Goal: Transaction & Acquisition: Register for event/course

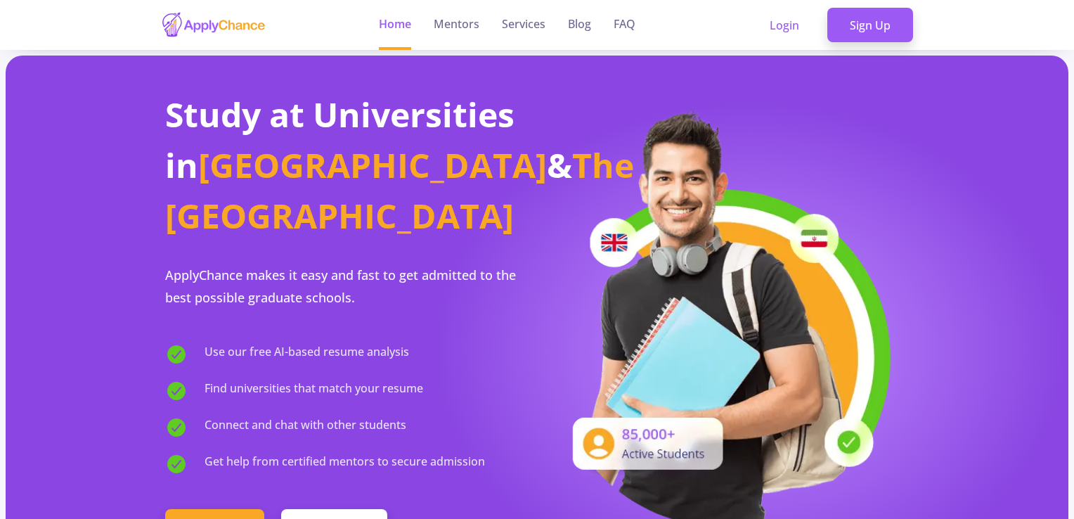
scroll to position [70, 0]
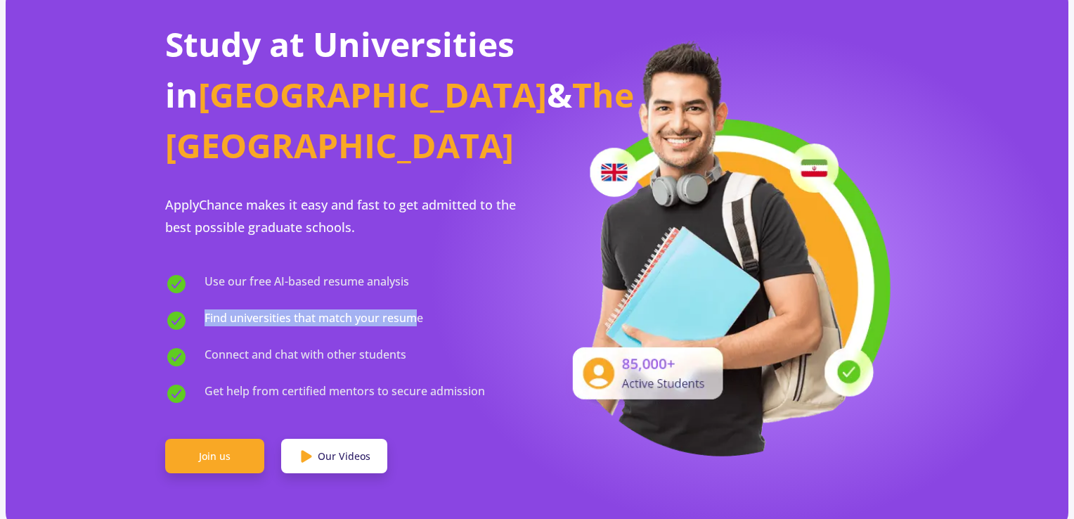
drag, startPoint x: 197, startPoint y: 276, endPoint x: 413, endPoint y: 271, distance: 216.5
click at [413, 306] on div "Find universities that match your resume" at bounding box center [351, 318] width 372 height 25
click at [412, 309] on span "Find universities that match your resume" at bounding box center [313, 320] width 219 height 22
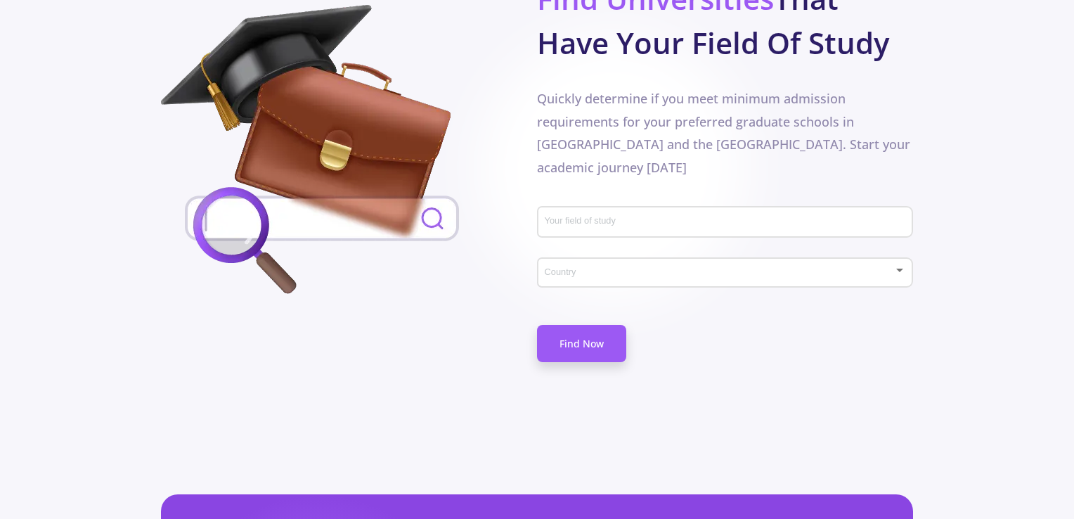
scroll to position [739, 0]
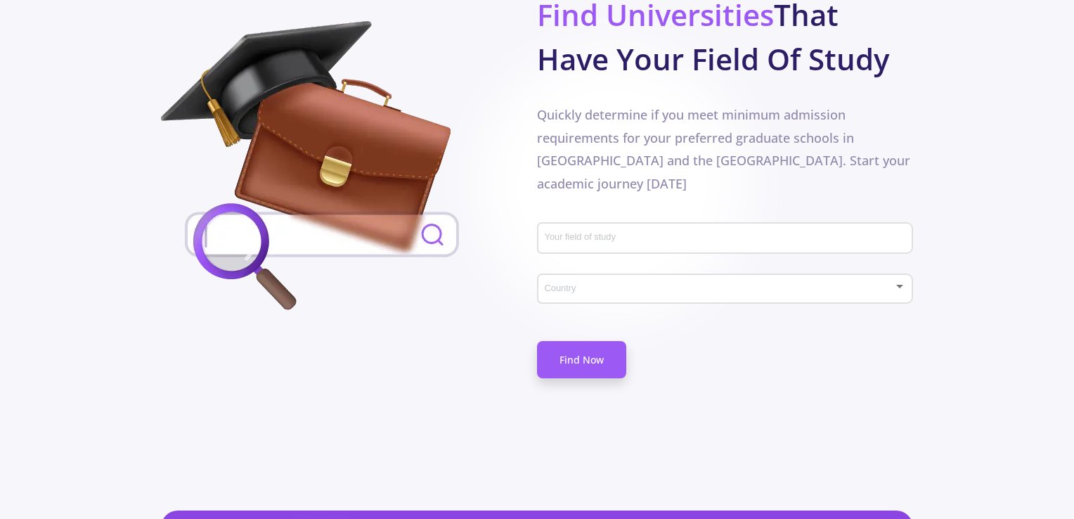
click at [634, 233] on input "Your field of study" at bounding box center [727, 239] width 366 height 13
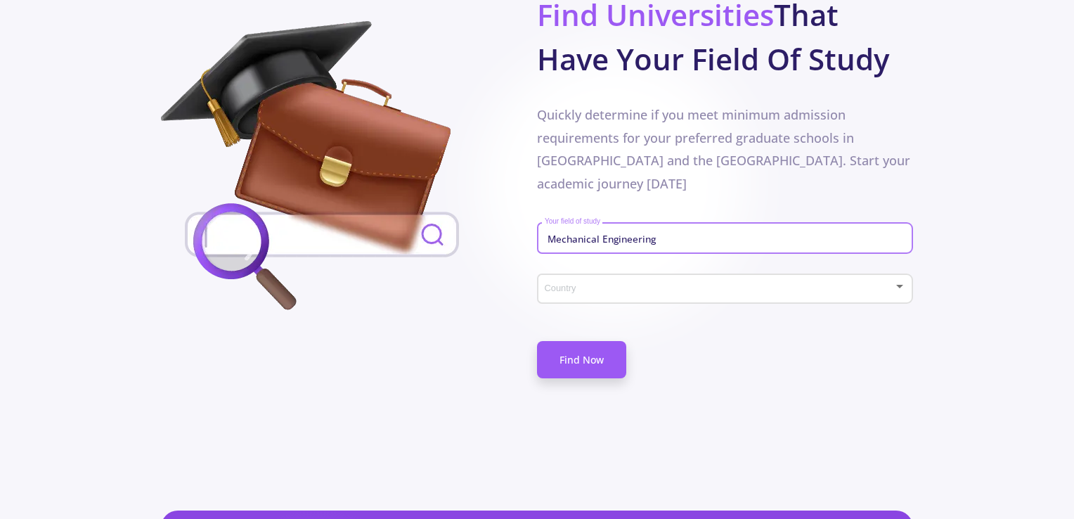
type input "Mechanical Engineering"
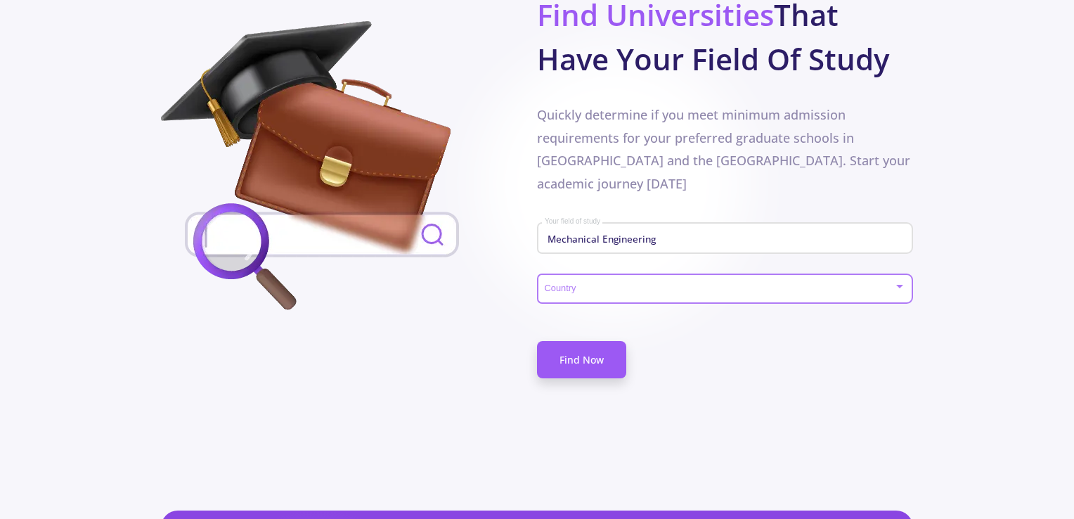
click at [686, 284] on div at bounding box center [719, 289] width 350 height 11
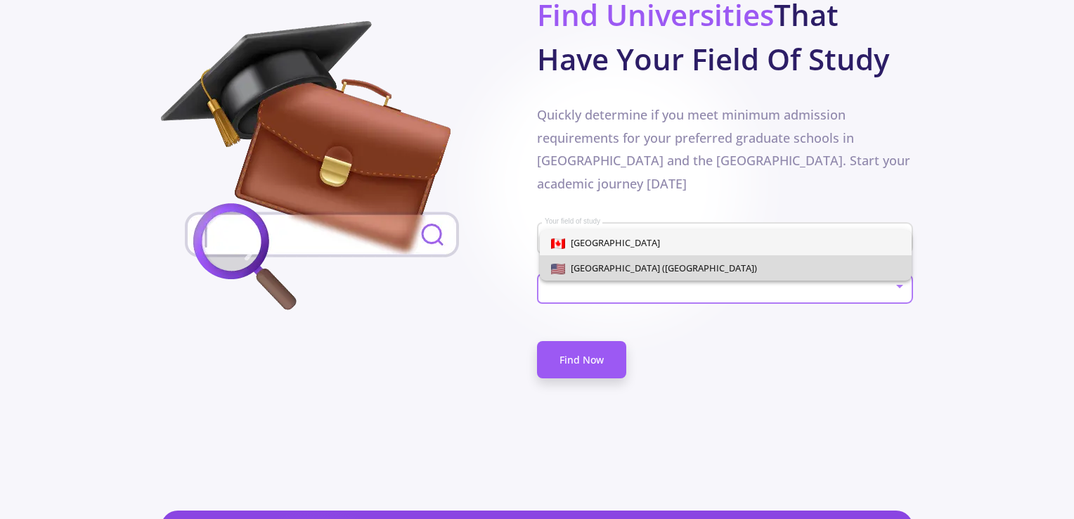
click at [711, 259] on span "[GEOGRAPHIC_DATA] ([GEOGRAPHIC_DATA])" at bounding box center [726, 267] width 350 height 25
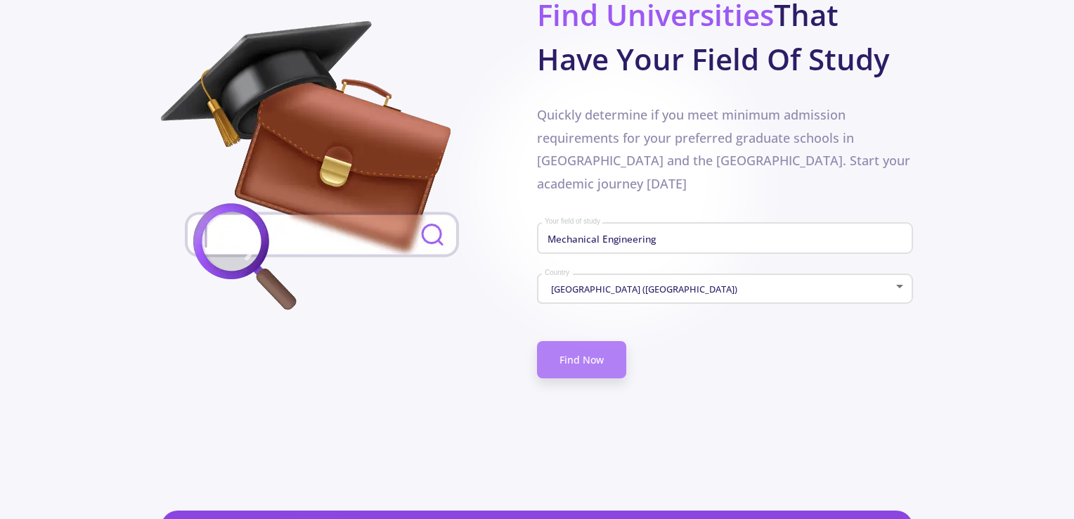
click at [579, 341] on link "Find Now" at bounding box center [581, 359] width 89 height 37
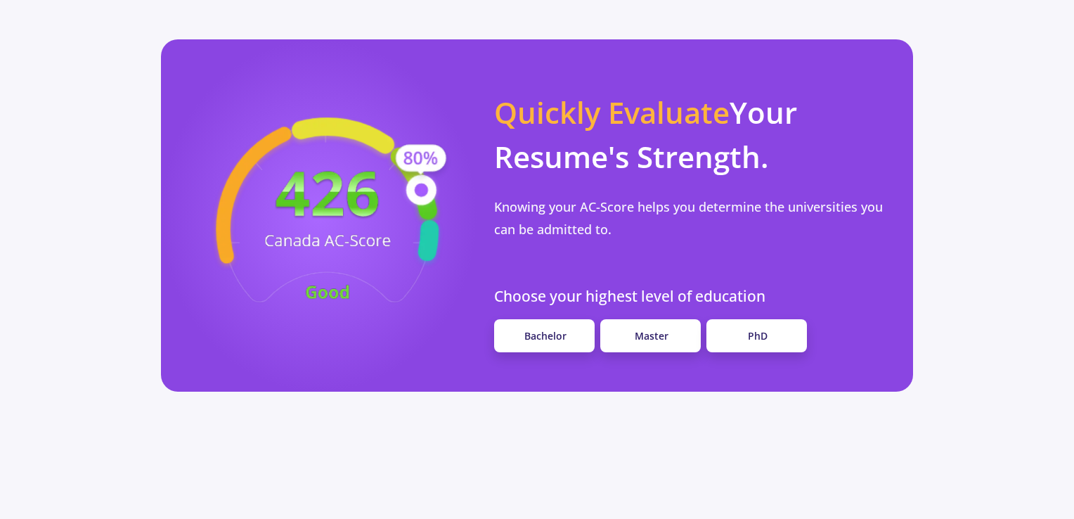
scroll to position [1217, 0]
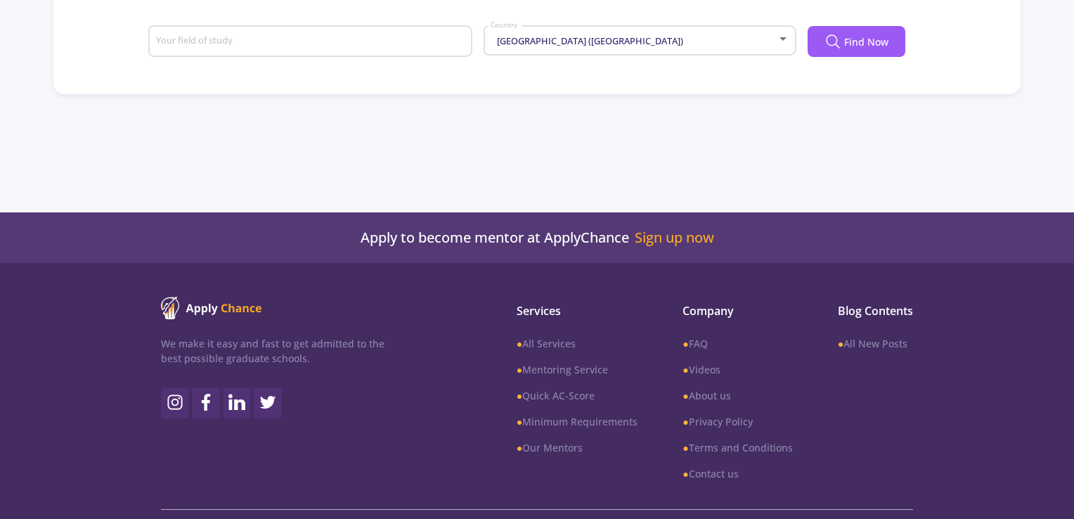
scroll to position [337, 0]
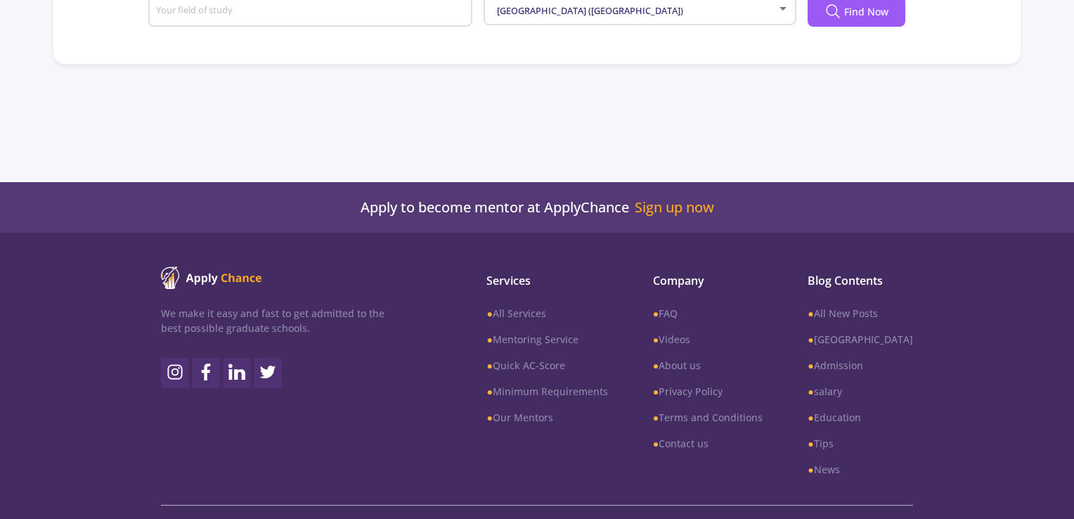
drag, startPoint x: 256, startPoint y: 4, endPoint x: 269, endPoint y: 19, distance: 20.4
click at [268, 19] on div "Your field of study" at bounding box center [310, 8] width 311 height 37
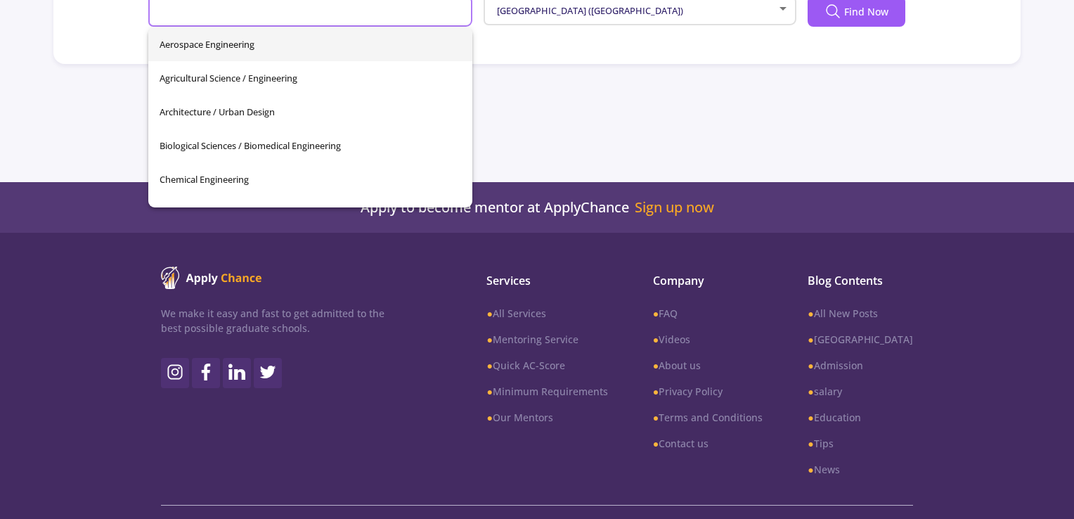
click at [269, 19] on div "Your field of study" at bounding box center [310, 8] width 311 height 37
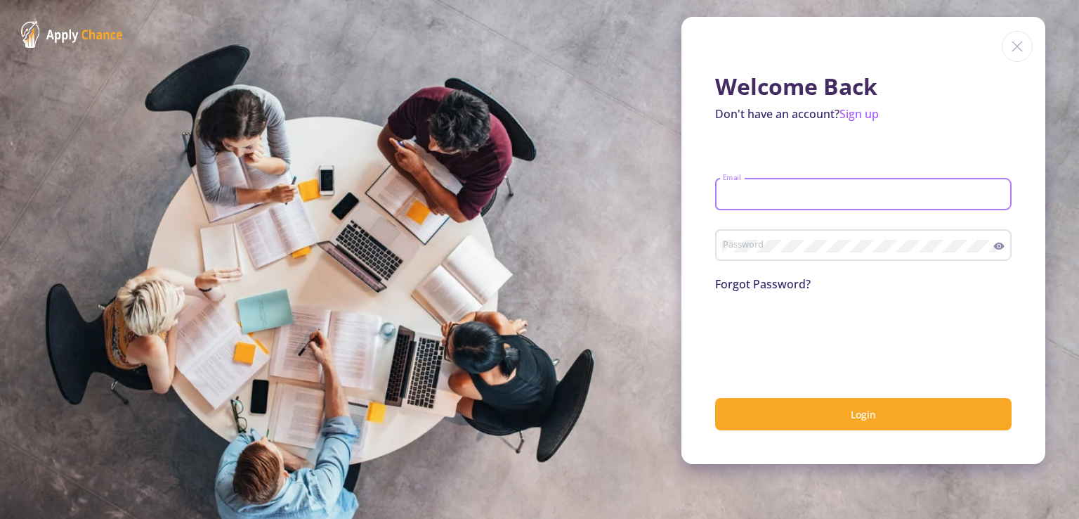
click at [769, 191] on input "Email" at bounding box center [865, 194] width 287 height 13
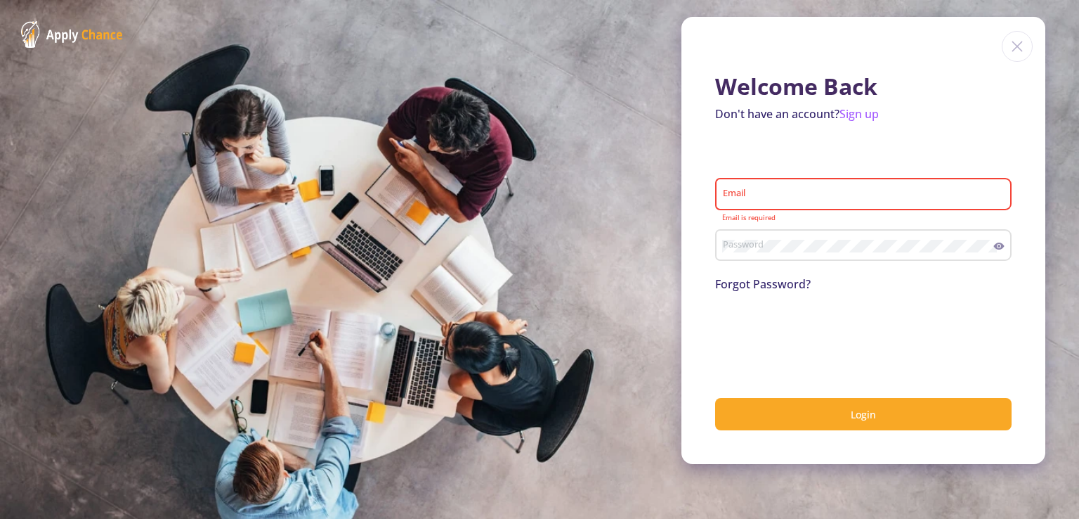
click at [769, 191] on input "Email" at bounding box center [865, 194] width 287 height 13
click at [748, 174] on div "Email" at bounding box center [863, 191] width 283 height 37
click at [782, 197] on input "Email" at bounding box center [865, 194] width 287 height 13
click at [868, 116] on link "Sign up" at bounding box center [859, 113] width 39 height 15
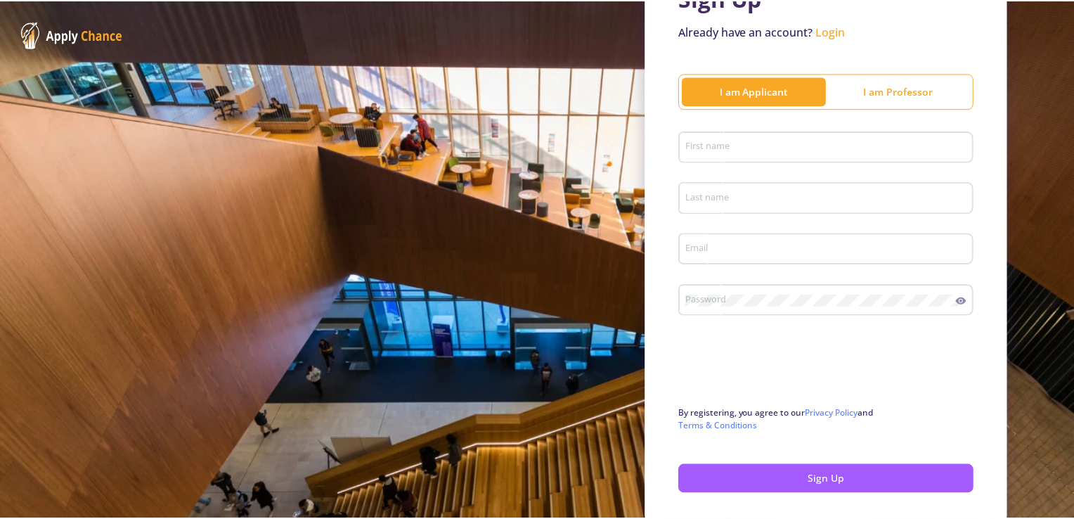
scroll to position [141, 0]
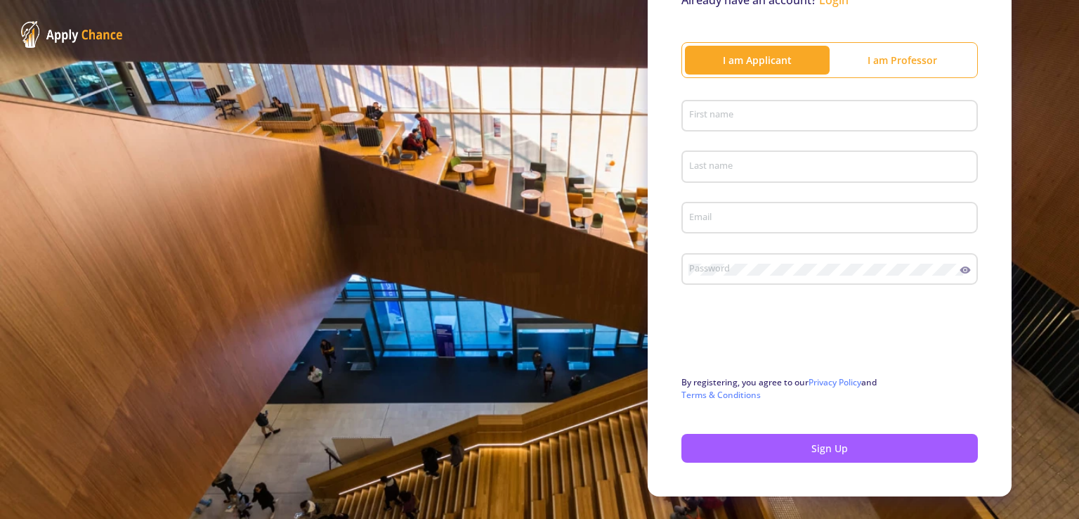
click at [795, 123] on div "First name" at bounding box center [830, 113] width 283 height 37
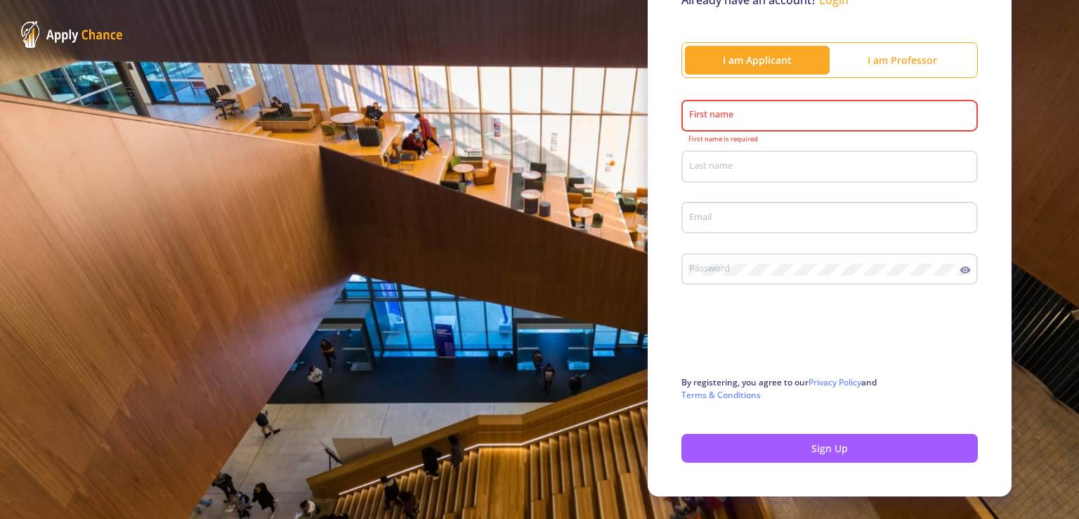
click at [795, 123] on div "First name" at bounding box center [830, 113] width 283 height 37
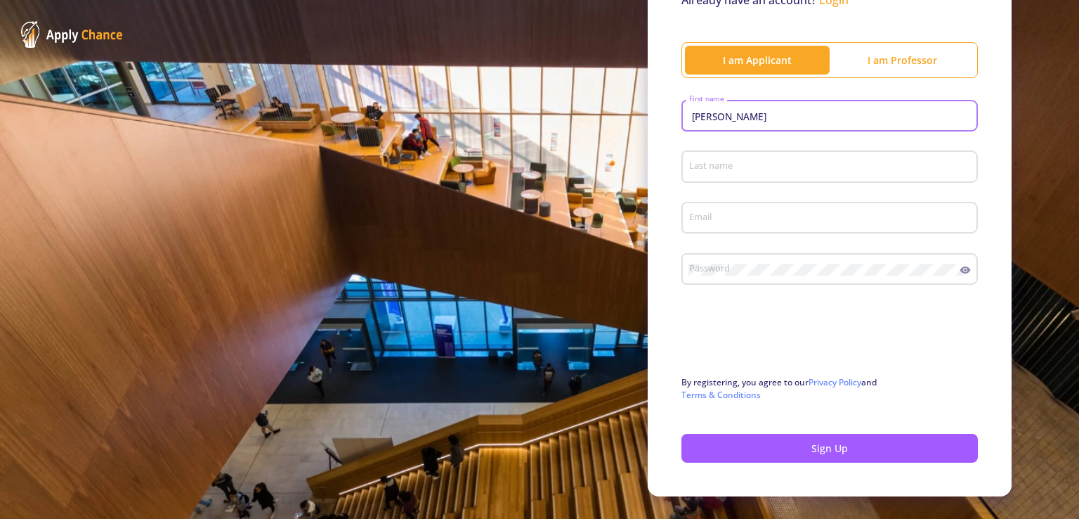
type input "[PERSON_NAME]"
click at [797, 153] on div "Last name" at bounding box center [830, 163] width 283 height 37
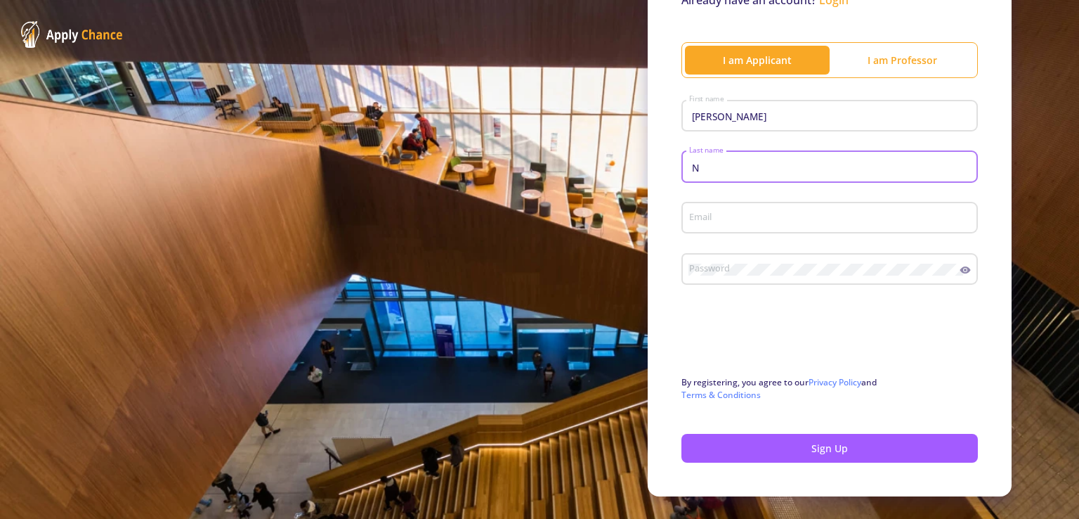
type input "Ne"
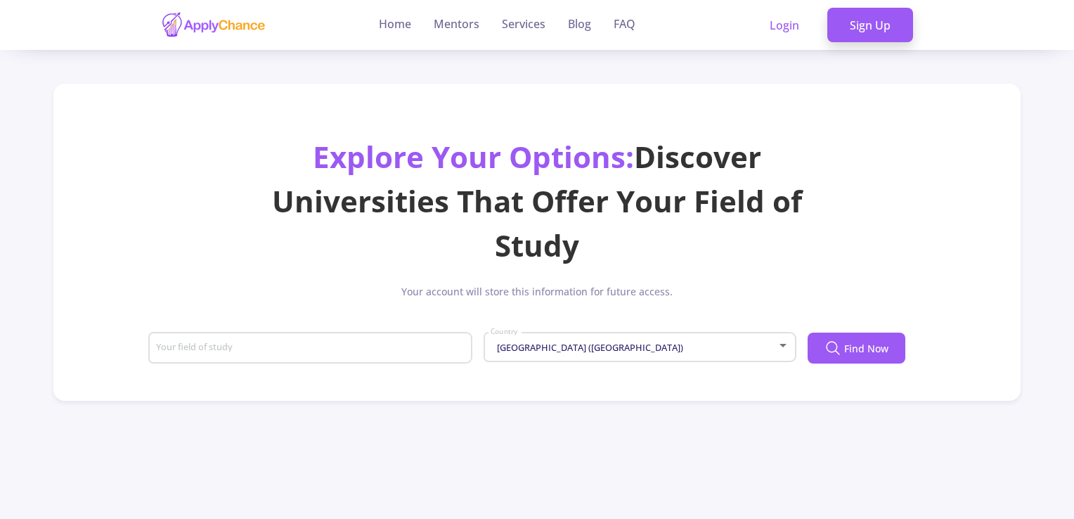
scroll to position [70, 0]
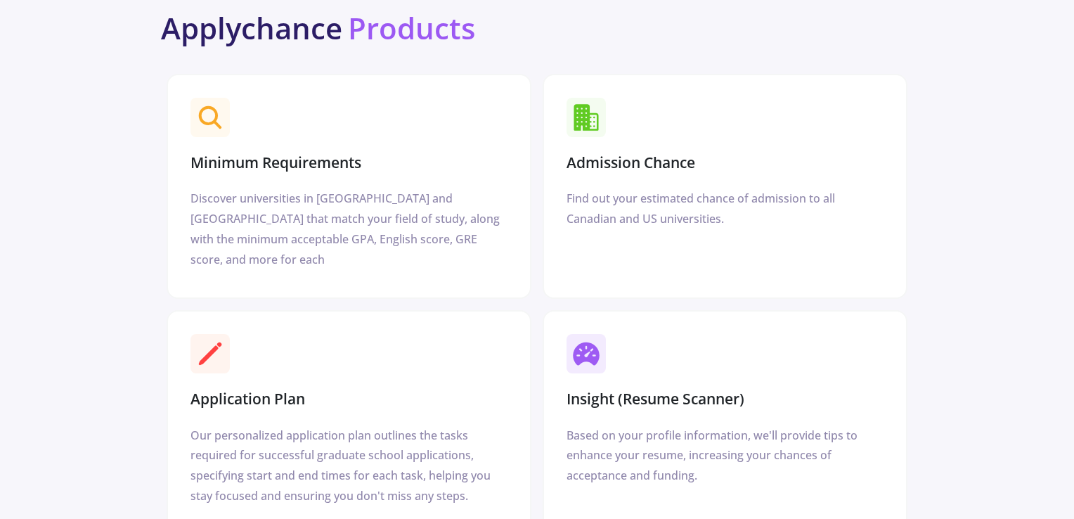
scroll to position [1717, 0]
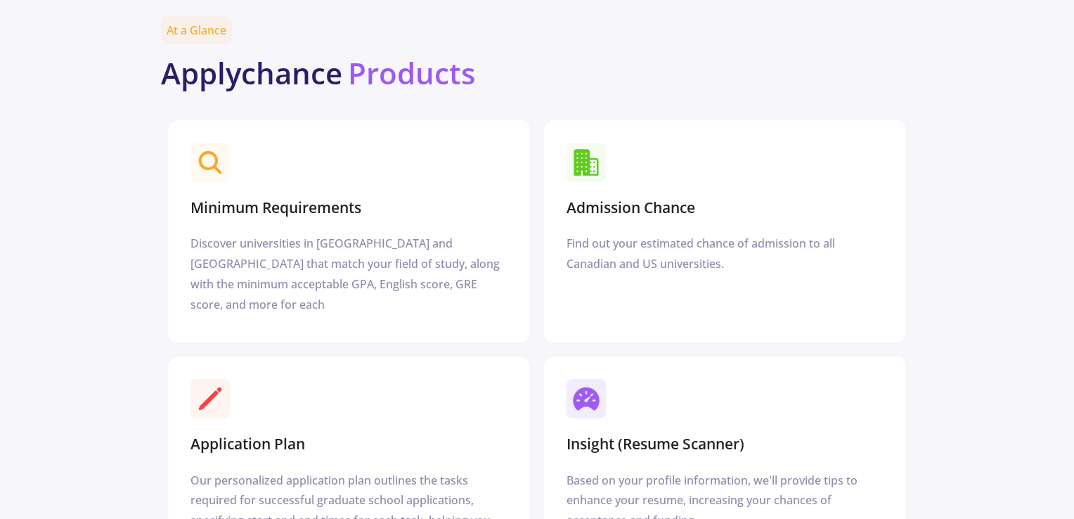
click at [673, 199] on h3 "Admission Chance" at bounding box center [630, 208] width 129 height 18
click at [615, 199] on h3 "Admission Chance" at bounding box center [630, 208] width 129 height 18
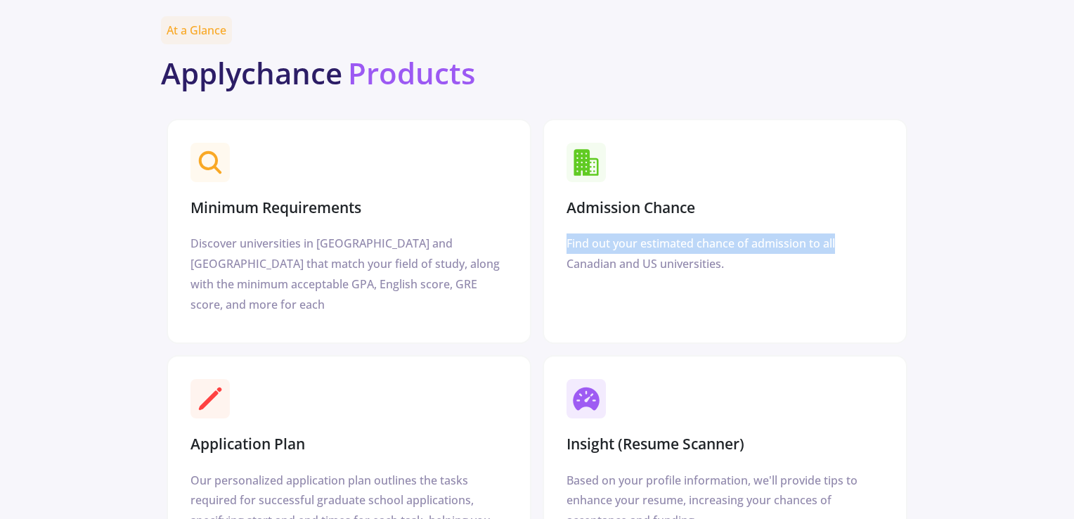
drag, startPoint x: 1069, startPoint y: 147, endPoint x: 1078, endPoint y: 141, distance: 11.1
click at [1071, 167] on section "At a Glance Applychance Products Minimum Requirements Discover universities in …" at bounding box center [537, 284] width 1074 height 604
drag, startPoint x: 1043, startPoint y: 180, endPoint x: 1032, endPoint y: 181, distance: 10.6
click at [1043, 180] on section "At a Glance Applychance Products Minimum Requirements Discover universities in …" at bounding box center [537, 284] width 1074 height 604
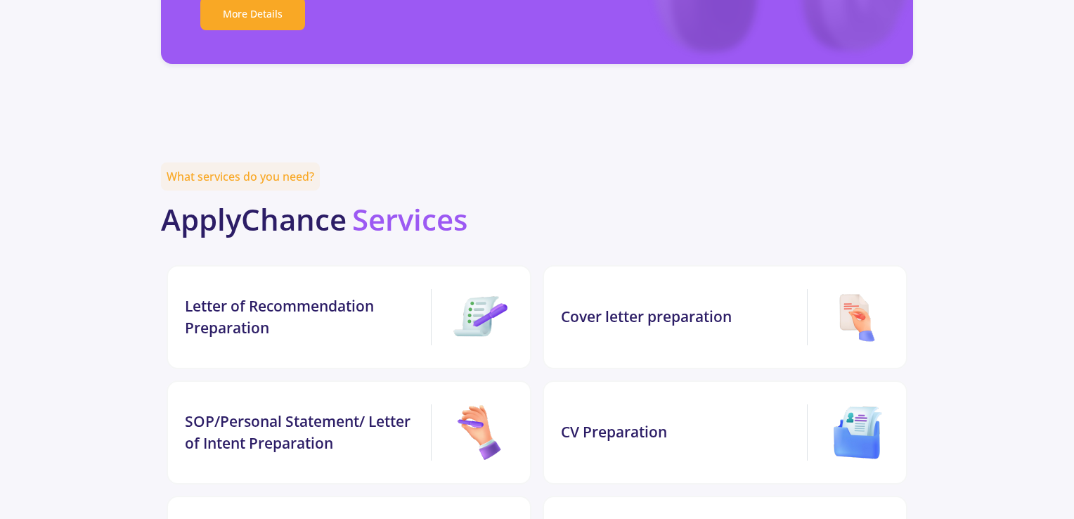
scroll to position [2784, 0]
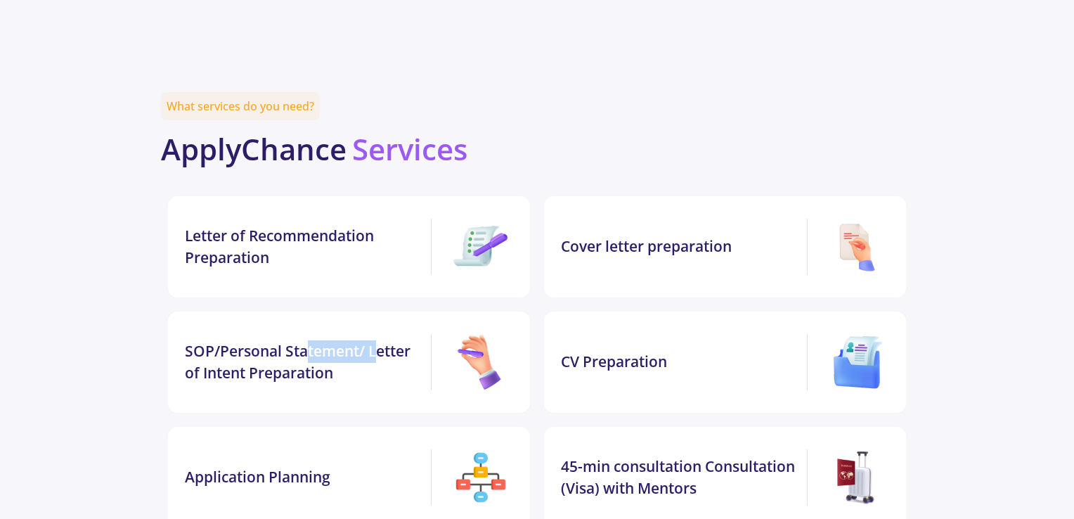
drag, startPoint x: 309, startPoint y: 273, endPoint x: 388, endPoint y: 277, distance: 78.8
click at [382, 340] on div "SOP/Personal Statement/ Letter of Intent Preparation" at bounding box center [305, 362] width 240 height 44
click at [388, 340] on div "SOP/Personal Statement/ Letter of Intent Preparation" at bounding box center [305, 362] width 240 height 44
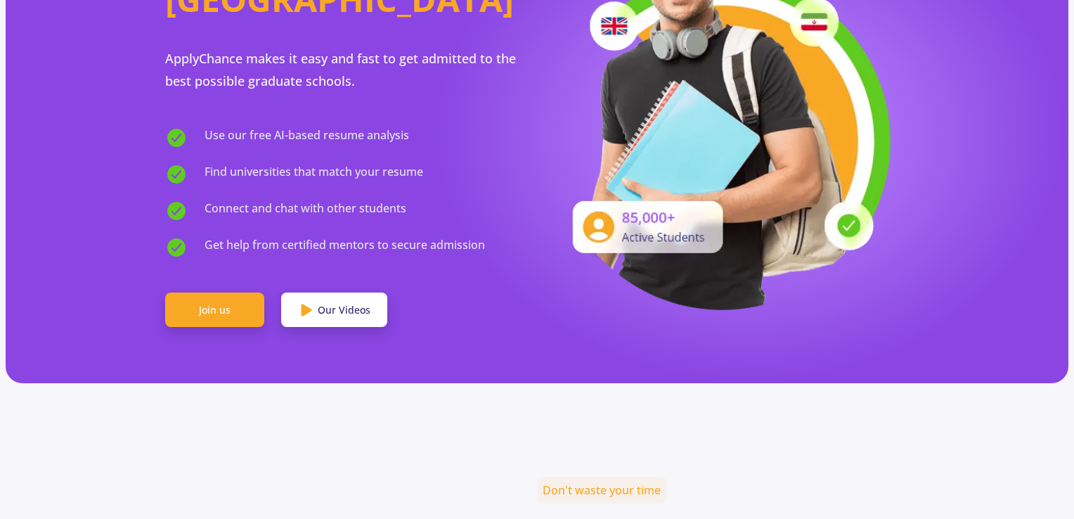
scroll to position [0, 0]
